Goal: Task Accomplishment & Management: Use online tool/utility

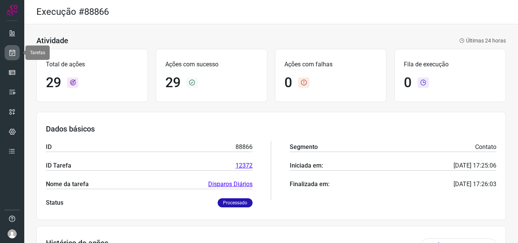
click at [11, 56] on icon at bounding box center [12, 53] width 8 height 8
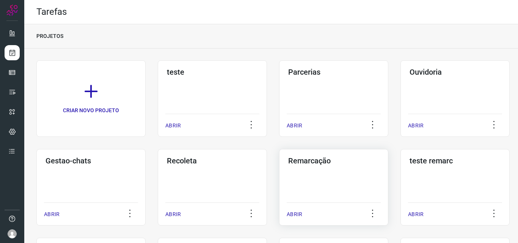
click at [323, 186] on div "Remarcação ABRIR" at bounding box center [333, 187] width 109 height 77
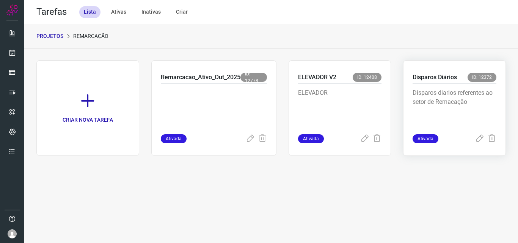
click at [476, 87] on div "Disparos diarios referentes ao setor de Remacação" at bounding box center [454, 109] width 84 height 50
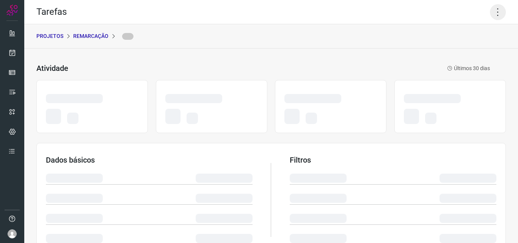
click at [490, 15] on icon at bounding box center [498, 12] width 16 height 16
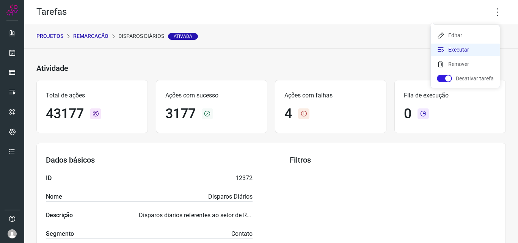
click at [482, 46] on li "Executar" at bounding box center [465, 50] width 69 height 12
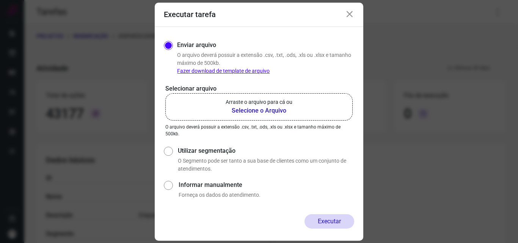
click at [289, 98] on label "Arraste o arquivo para cá ou Selecione o Arquivo" at bounding box center [258, 106] width 187 height 27
click at [0, 0] on input "Arraste o arquivo para cá ou Selecione o Arquivo" at bounding box center [0, 0] width 0 height 0
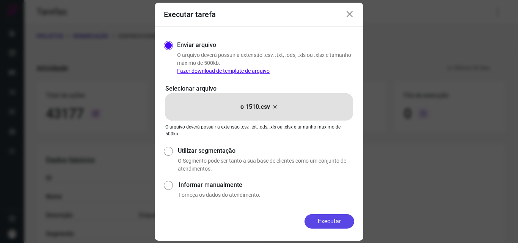
click at [326, 224] on button "Executar" at bounding box center [329, 221] width 50 height 14
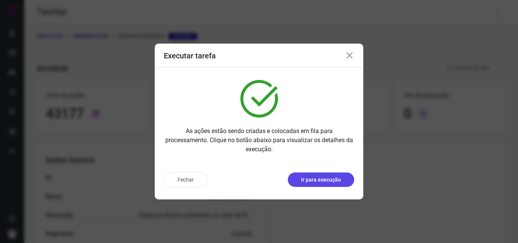
click at [324, 177] on p "Ir para execução" at bounding box center [321, 180] width 40 height 8
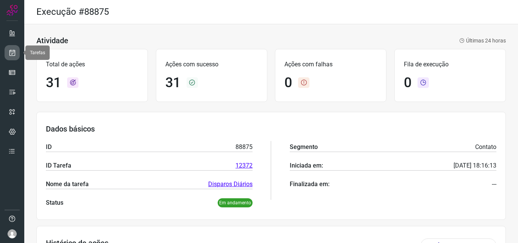
click at [14, 56] on link at bounding box center [12, 52] width 15 height 15
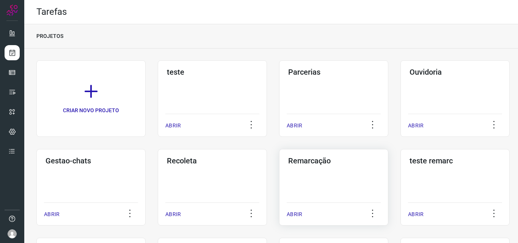
click at [328, 184] on div "Remarcação ABRIR" at bounding box center [333, 187] width 109 height 77
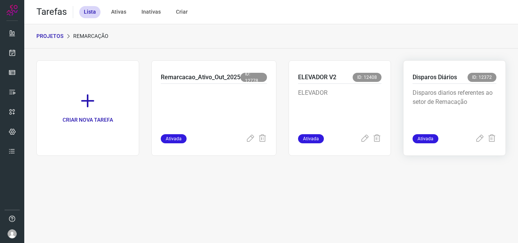
click at [465, 88] on p "Disparos diarios referentes ao setor de Remacação" at bounding box center [454, 107] width 84 height 38
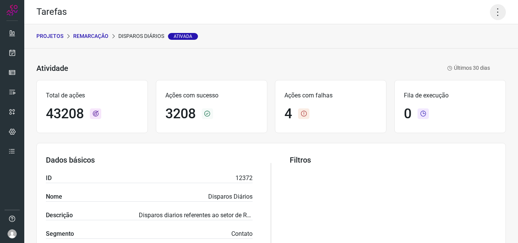
click at [495, 4] on icon at bounding box center [498, 12] width 16 height 16
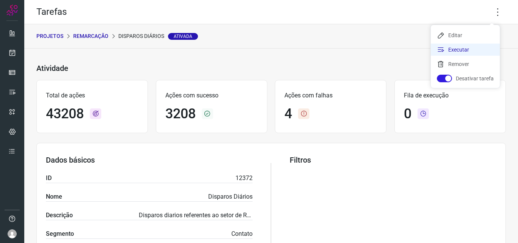
click at [479, 45] on li "Executar" at bounding box center [465, 50] width 69 height 12
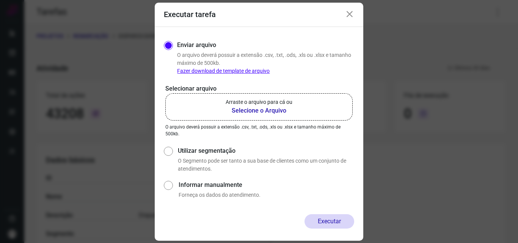
click at [267, 99] on p "Arraste o arquivo para cá ou" at bounding box center [259, 102] width 67 height 8
click at [0, 0] on input "Arraste o arquivo para cá ou Selecione o Arquivo" at bounding box center [0, 0] width 0 height 0
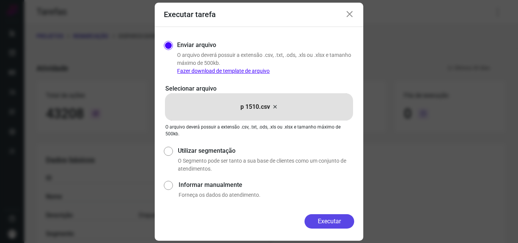
click at [335, 220] on button "Executar" at bounding box center [329, 221] width 50 height 14
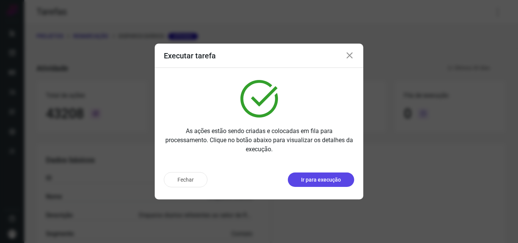
click at [332, 184] on button "Ir para execução" at bounding box center [321, 179] width 66 height 14
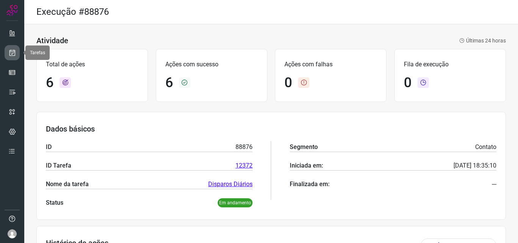
click at [13, 54] on icon at bounding box center [12, 53] width 8 height 8
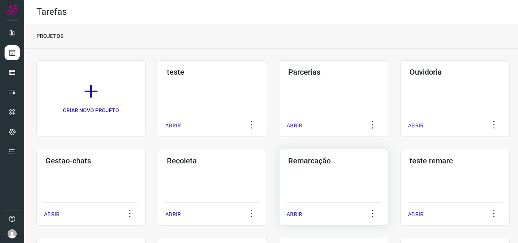
click at [329, 181] on div "Remarcação ABRIR" at bounding box center [333, 187] width 109 height 77
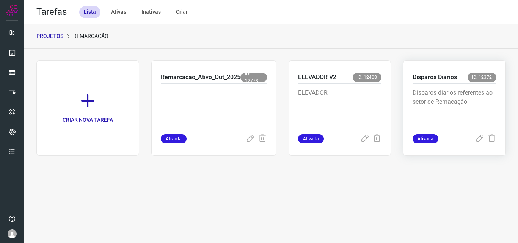
click at [449, 86] on div "Disparos diarios referentes ao setor de Remacação" at bounding box center [454, 109] width 84 height 50
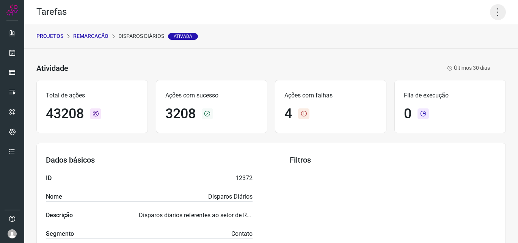
click at [497, 15] on icon at bounding box center [498, 12] width 16 height 16
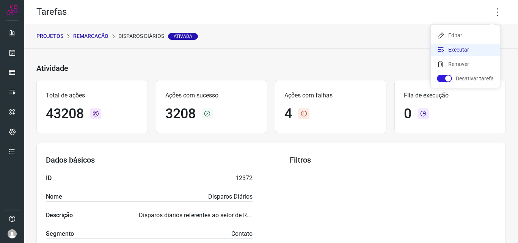
click at [464, 49] on li "Executar" at bounding box center [465, 50] width 69 height 12
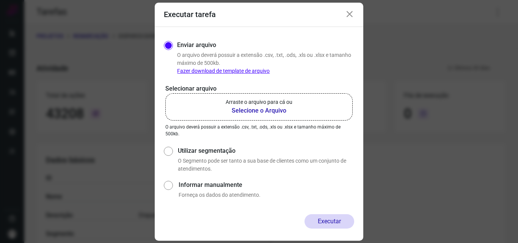
click at [265, 107] on b "Selecione o Arquivo" at bounding box center [259, 110] width 67 height 9
click at [0, 0] on input "Arraste o arquivo para cá ou Selecione o Arquivo" at bounding box center [0, 0] width 0 height 0
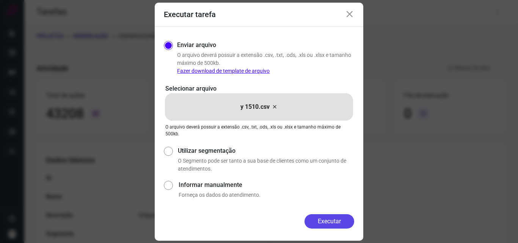
click at [331, 219] on button "Executar" at bounding box center [329, 221] width 50 height 14
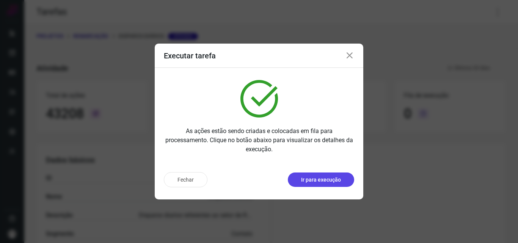
click at [333, 181] on p "Ir para execução" at bounding box center [321, 180] width 40 height 8
